Goal: Communication & Community: Answer question/provide support

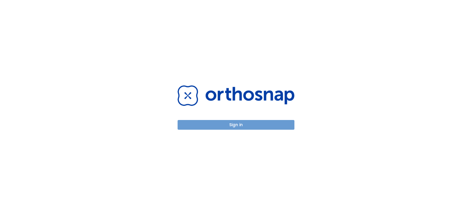
click at [239, 121] on button "Sign in" at bounding box center [235, 125] width 117 height 10
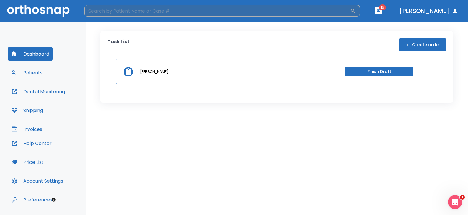
click at [200, 12] on input "search" at bounding box center [217, 11] width 266 height 12
type input "[PERSON_NAME]"
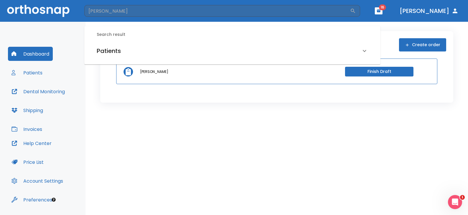
click at [107, 54] on h6 "Patients" at bounding box center [109, 50] width 24 height 9
click at [131, 72] on h6 "[PERSON_NAME] (Processing in lab)" at bounding box center [232, 71] width 269 height 8
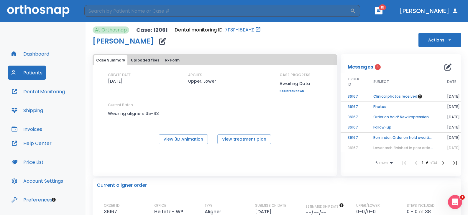
click at [398, 96] on td "Clinical photos received!" at bounding box center [403, 97] width 74 height 10
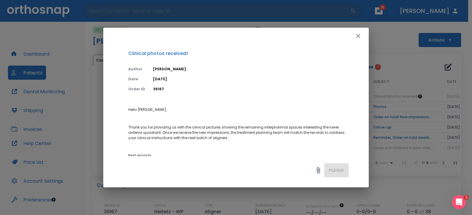
click at [355, 37] on icon "button" at bounding box center [357, 35] width 7 height 7
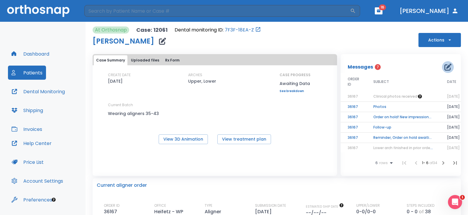
click at [444, 67] on icon "button" at bounding box center [447, 67] width 7 height 7
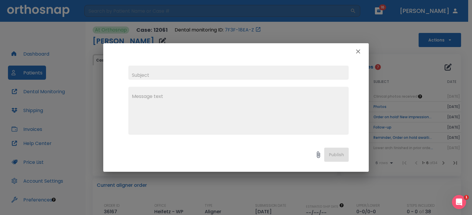
click at [206, 78] on input "text" at bounding box center [238, 73] width 220 height 14
type input "Follow-up"
click at [199, 93] on div "x" at bounding box center [238, 111] width 220 height 48
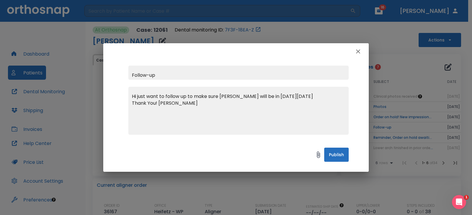
click at [283, 97] on textarea "Hi just want to follow up to make sure [PERSON_NAME] will be in [DATE][DATE] Th…" at bounding box center [238, 113] width 213 height 41
click at [141, 97] on textarea "Hi, just want to follow up to make sure trays will be in [DATE][DATE] Thank You…" at bounding box center [238, 113] width 213 height 41
drag, startPoint x: 147, startPoint y: 97, endPoint x: 139, endPoint y: 97, distance: 8.0
click at [139, 97] on textarea "Hi, just want to follow up to make sure trays will be in [DATE][DATE] Thank You…" at bounding box center [238, 113] width 213 height 41
drag, startPoint x: 161, startPoint y: 95, endPoint x: 165, endPoint y: 96, distance: 3.4
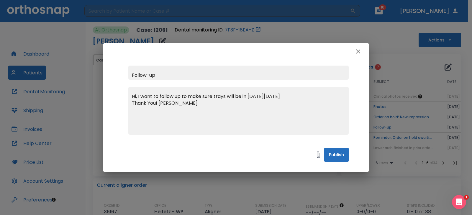
click at [165, 96] on textarea "Hi, I want to follow up to make sure trays will be in [DATE][DATE] Thank You! […" at bounding box center [238, 113] width 213 height 41
drag, startPoint x: 184, startPoint y: 96, endPoint x: 190, endPoint y: 103, distance: 8.8
click at [184, 97] on textarea "Hi, I want to confirm to make sure trays will be in [DATE][DATE] Thank You! [PE…" at bounding box center [238, 113] width 213 height 41
click at [220, 97] on textarea "Hi, I want to confirm that [PERSON_NAME]'s sure trays will be in [DATE][DATE] T…" at bounding box center [238, 113] width 213 height 41
click at [215, 110] on textarea "Hi, I want to confirm that [PERSON_NAME]'s trays will be in [DATE][DATE] Thank …" at bounding box center [238, 113] width 213 height 41
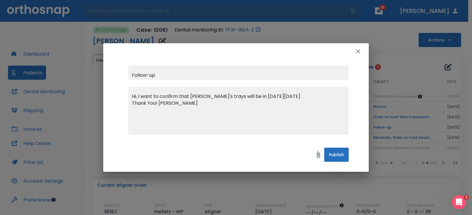
type textarea "Hi, I want to confirm that [PERSON_NAME]'s trays will be in [DATE][DATE] Thank …"
click at [333, 156] on button "Publish" at bounding box center [336, 155] width 24 height 14
